Goal: Task Accomplishment & Management: Manage account settings

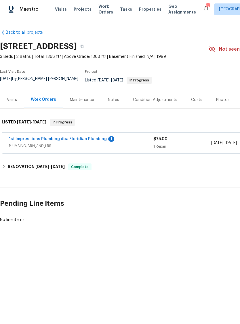
click at [83, 141] on link "1st Impressions Plumbing dba Floridian Plumbing" at bounding box center [58, 139] width 98 height 4
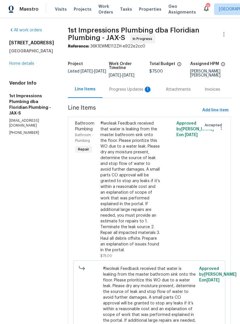
click at [27, 66] on link "Home details" at bounding box center [21, 63] width 25 height 4
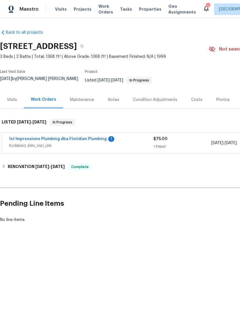
click at [145, 12] on span "Properties" at bounding box center [150, 9] width 22 height 6
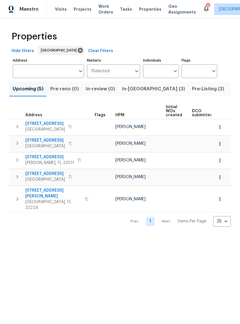
click at [231, 93] on span "Listed (70)" at bounding box center [243, 89] width 25 height 8
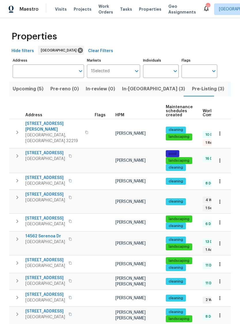
click at [115, 125] on td "Jeremy Dykes" at bounding box center [138, 133] width 50 height 29
click at [118, 117] on span "HPM" at bounding box center [119, 115] width 9 height 4
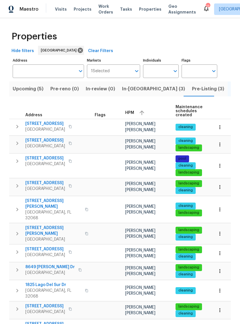
scroll to position [5, 0]
click at [56, 303] on span "1105 Buccaneer Blvd" at bounding box center [45, 306] width 40 height 6
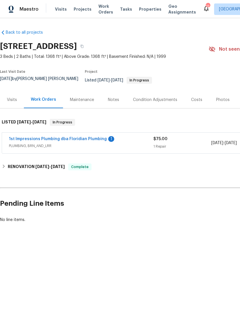
click at [93, 141] on link "1st Impressions Plumbing dba Floridian Plumbing" at bounding box center [58, 139] width 98 height 4
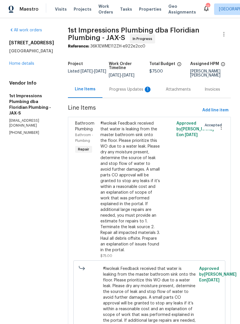
click at [120, 92] on div "Progress Updates 1" at bounding box center [130, 89] width 43 height 6
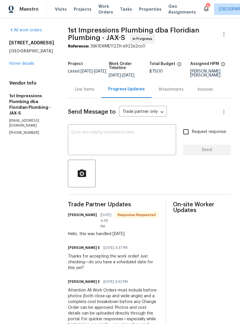
click at [24, 66] on link "Home details" at bounding box center [21, 63] width 25 height 4
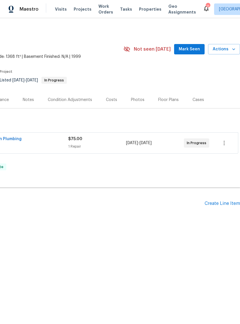
click at [225, 53] on span "Actions" at bounding box center [223, 49] width 23 height 7
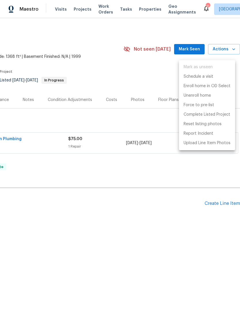
click at [142, 93] on div at bounding box center [120, 162] width 240 height 324
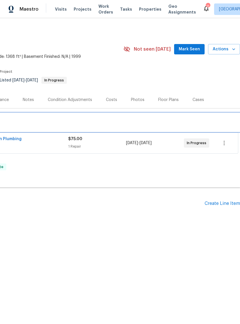
click at [126, 120] on div "LISTED 9/22/25 - 9/24/25 In Progress" at bounding box center [77, 122] width 325 height 18
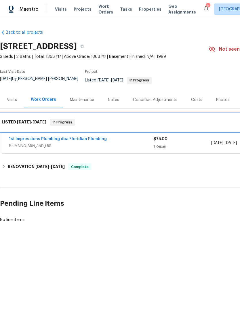
scroll to position [0, 0]
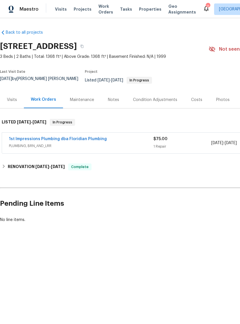
click at [14, 102] on div "Visits" at bounding box center [12, 100] width 10 height 6
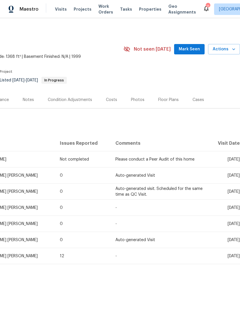
scroll to position [0, 85]
click at [230, 51] on span "Actions" at bounding box center [223, 49] width 23 height 7
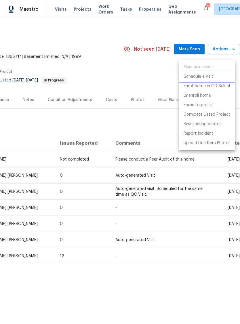
click at [201, 76] on p "Schedule a visit" at bounding box center [198, 77] width 30 height 6
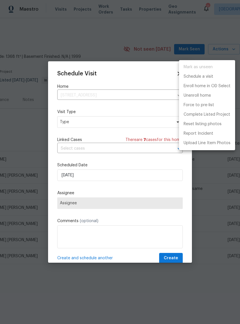
click at [91, 124] on div at bounding box center [120, 162] width 240 height 324
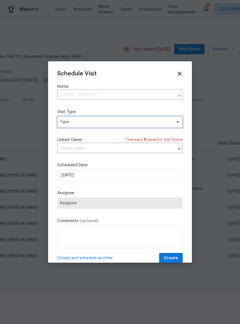
click at [91, 122] on span "Type" at bounding box center [116, 122] width 112 height 6
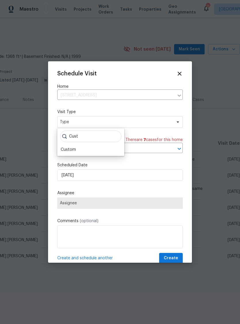
type input "Cust"
click at [72, 152] on div "Custom" at bounding box center [68, 150] width 15 height 6
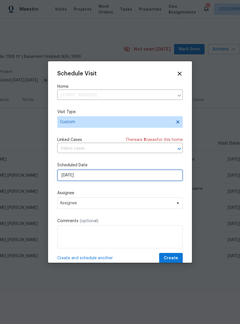
click at [88, 175] on input "[DATE]" at bounding box center [119, 174] width 125 height 11
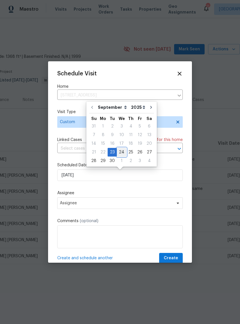
click at [122, 151] on div "24" at bounding box center [121, 152] width 9 height 8
type input "[DATE]"
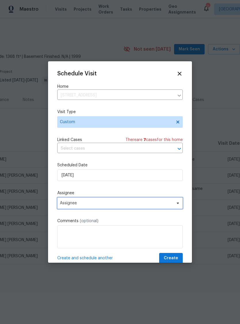
click at [83, 205] on span "Assignee" at bounding box center [116, 203] width 113 height 5
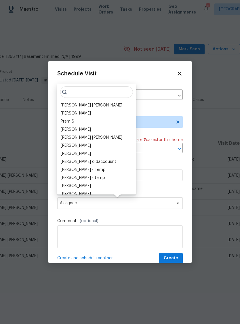
click at [91, 105] on div "[PERSON_NAME] [PERSON_NAME]" at bounding box center [91, 105] width 61 height 6
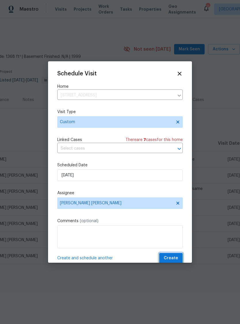
click at [174, 257] on span "Create" at bounding box center [170, 257] width 14 height 7
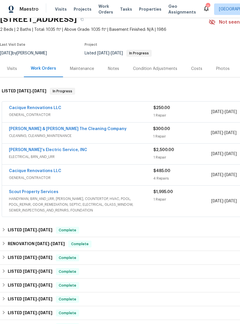
scroll to position [27, 0]
click at [69, 208] on span "HANDYMAN, BRN_AND_LRR, [PERSON_NAME], COUNTERTOP, HVAC, POOL, POOL_REPAIR, ODOR…" at bounding box center [81, 204] width 144 height 17
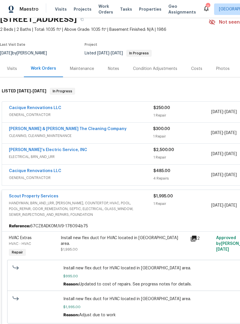
click at [118, 211] on span "HANDYMAN, BRN_AND_LRR, [PERSON_NAME], COUNTERTOP, HVAC, POOL, POOL_REPAIR, ODOR…" at bounding box center [81, 208] width 144 height 17
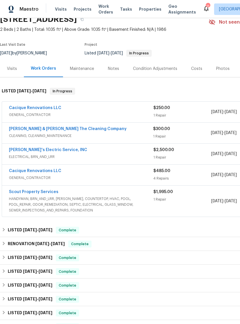
click at [86, 180] on span "GENERAL_CONTRACTOR" at bounding box center [81, 178] width 144 height 6
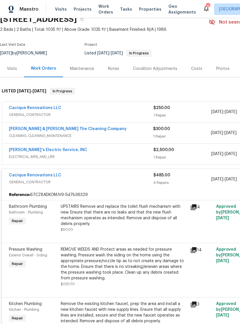
click at [193, 253] on icon at bounding box center [193, 249] width 7 height 7
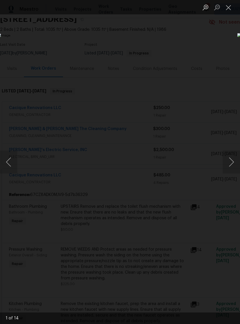
click at [230, 167] on button "Next image" at bounding box center [230, 161] width 17 height 23
click at [233, 166] on button "Next image" at bounding box center [230, 161] width 17 height 23
click at [231, 167] on button "Next image" at bounding box center [230, 161] width 17 height 23
click at [228, 169] on button "Next image" at bounding box center [230, 161] width 17 height 23
click at [227, 169] on button "Next image" at bounding box center [230, 161] width 17 height 23
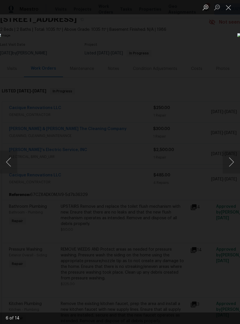
click at [227, 157] on button "Next image" at bounding box center [230, 161] width 17 height 23
click at [231, 161] on button "Next image" at bounding box center [230, 161] width 17 height 23
click at [228, 167] on button "Next image" at bounding box center [230, 161] width 17 height 23
click at [225, 170] on button "Next image" at bounding box center [230, 161] width 17 height 23
click at [227, 11] on button "Close lightbox" at bounding box center [227, 7] width 11 height 10
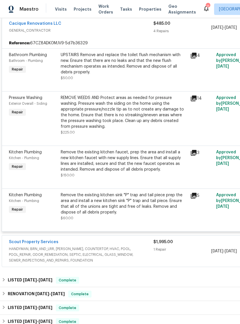
scroll to position [179, 0]
click at [193, 155] on icon at bounding box center [193, 152] width 6 height 6
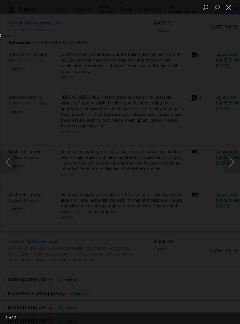
click at [232, 163] on button "Next image" at bounding box center [230, 161] width 17 height 23
click at [233, 171] on button "Next image" at bounding box center [230, 161] width 17 height 23
click at [209, 63] on div "Lightbox" at bounding box center [120, 162] width 240 height 324
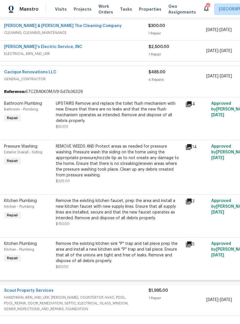
scroll to position [128, 6]
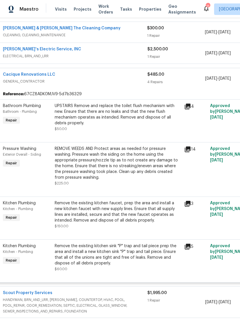
click at [116, 84] on span "GENERAL_CONTRACTOR" at bounding box center [75, 81] width 144 height 6
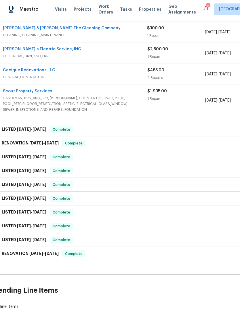
click at [124, 53] on div "[PERSON_NAME]'s Electric Service, INC" at bounding box center [75, 49] width 144 height 7
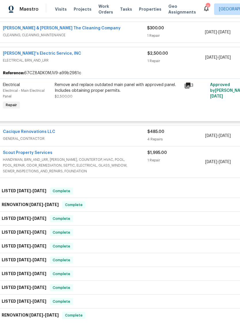
click at [134, 64] on div "[PERSON_NAME]'s Electric Service, INC ELECTRICAL, BRN_AND_LRR" at bounding box center [75, 58] width 144 height 14
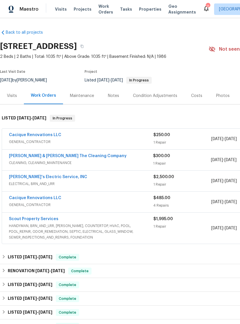
scroll to position [0, 0]
click at [111, 99] on div "Notes" at bounding box center [113, 96] width 11 height 6
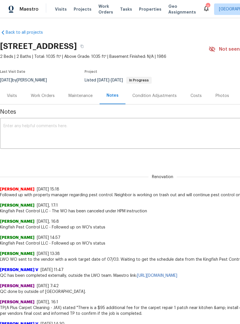
click at [22, 103] on div "Visits" at bounding box center [12, 95] width 24 height 17
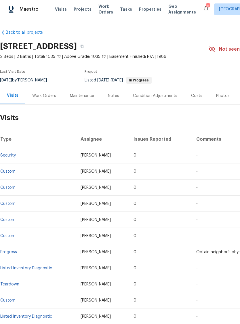
click at [13, 157] on link "Security" at bounding box center [8, 155] width 16 height 4
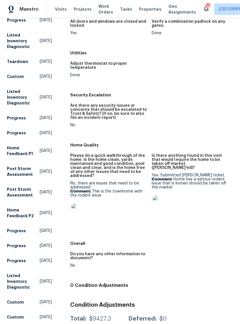
scroll to position [148, 0]
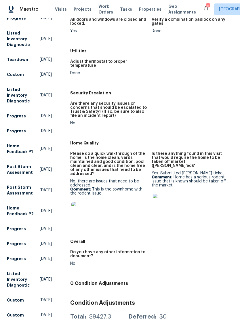
click at [78, 211] on img at bounding box center [80, 210] width 18 height 18
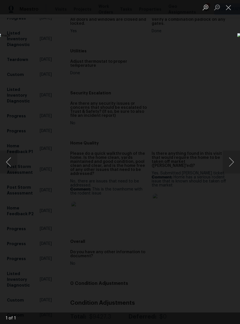
click at [204, 285] on div "Lightbox" at bounding box center [120, 162] width 240 height 324
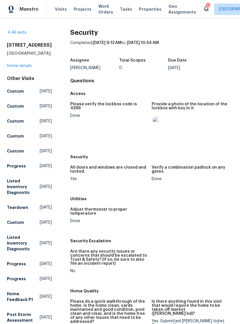
scroll to position [0, 0]
click at [19, 68] on link "Home details" at bounding box center [19, 66] width 25 height 4
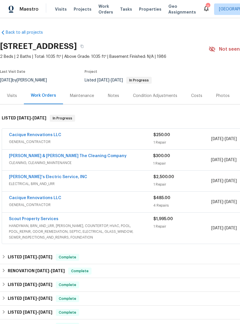
click at [13, 99] on div "Visits" at bounding box center [12, 96] width 10 height 6
